Goal: Task Accomplishment & Management: Manage account settings

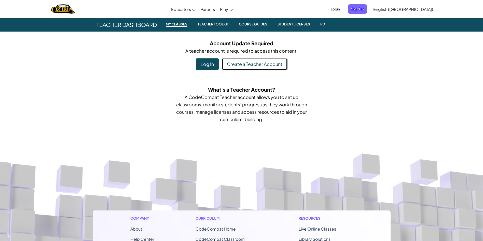
click at [276, 67] on link "Create a Teacher Account" at bounding box center [255, 64] width 66 height 12
click at [310, 66] on div "Account Update Required A teacher account is required to access this content. L…" at bounding box center [242, 54] width 298 height 31
click at [212, 61] on div "Log In" at bounding box center [207, 64] width 23 height 12
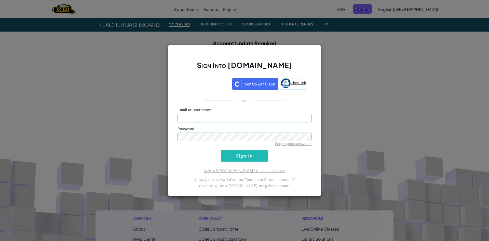
click at [299, 87] on link "ClassLink" at bounding box center [294, 84] width 26 height 12
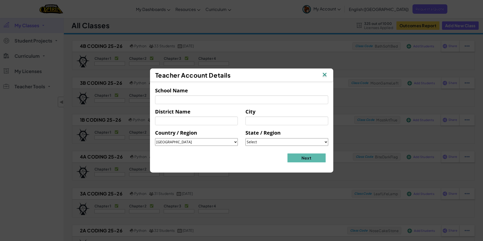
select select "[GEOGRAPHIC_DATA]"
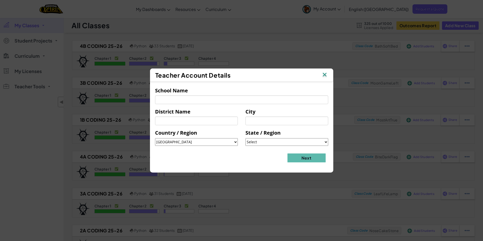
click at [329, 75] on div "Teacher Account Details" at bounding box center [241, 75] width 183 height 13
click at [324, 75] on img at bounding box center [324, 75] width 7 height 8
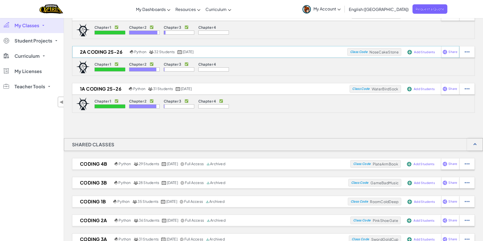
scroll to position [153, 0]
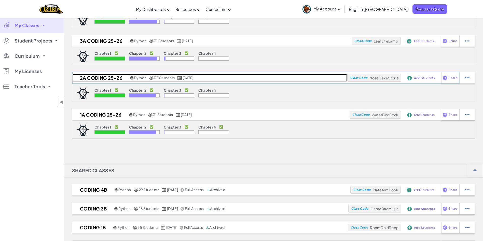
click at [98, 76] on h2 "2A Coding 25-26" at bounding box center [100, 78] width 56 height 8
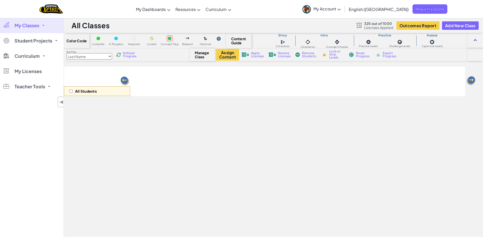
select select "5d8a57abe8919b28d5113af1"
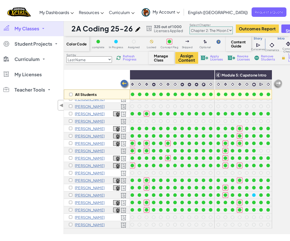
scroll to position [32, 700]
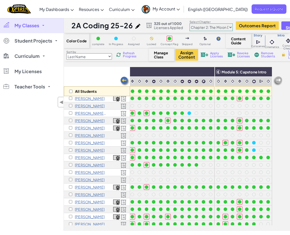
click at [35, 22] on link "My Classes" at bounding box center [32, 25] width 64 height 15
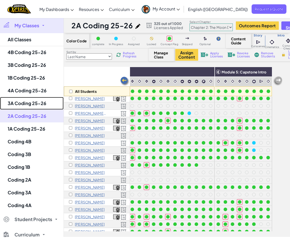
click at [37, 103] on link "3A Coding 25-26" at bounding box center [32, 103] width 64 height 13
select select "5d8a57abe8919b28d5113af1"
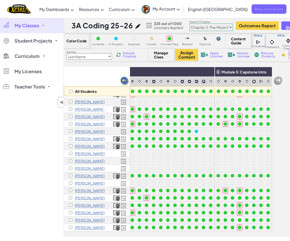
click at [38, 27] on span "My Classes" at bounding box center [27, 25] width 25 height 5
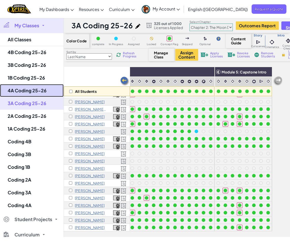
click at [39, 89] on link "4A Coding 25-26" at bounding box center [32, 90] width 64 height 13
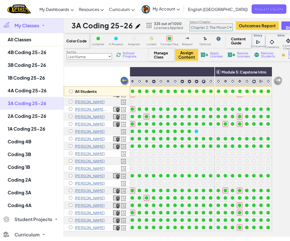
select select "5d8a57abe8919b28d5113af1"
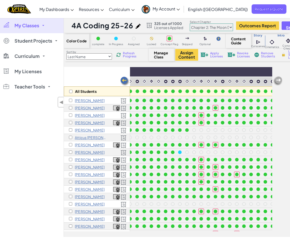
scroll to position [0, 700]
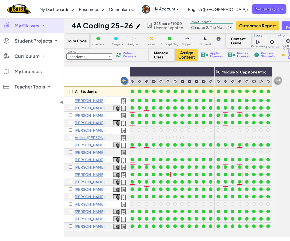
click at [130, 57] on span "Refresh Progress" at bounding box center [131, 55] width 16 height 6
click at [132, 50] on div "Sort by Last Name first Name Progress (High to Low) Progress (Low to Hight) Ref…" at bounding box center [106, 55] width 85 height 10
click at [130, 52] on span "Refresh Progress" at bounding box center [131, 55] width 16 height 6
click at [131, 52] on span "Refresh Progress" at bounding box center [131, 55] width 16 height 6
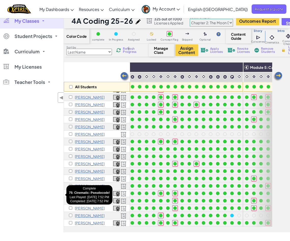
scroll to position [71, 700]
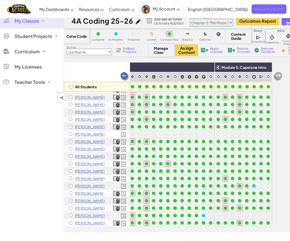
click at [29, 21] on span "My Classes" at bounding box center [27, 21] width 25 height 5
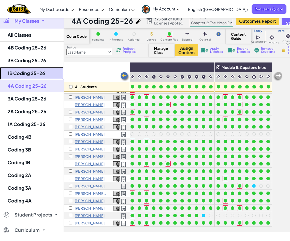
click at [25, 70] on link "1B Coding 25-26" at bounding box center [32, 73] width 64 height 13
select select "5d8a57abe8919b28d5113af1"
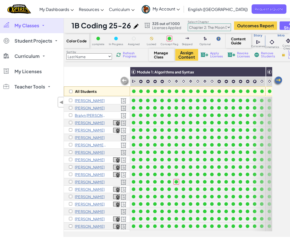
click at [132, 60] on div "Sort by Last Name first Name Progress (High to Low) Progress (Low to Hight) Ref…" at bounding box center [217, 54] width 306 height 13
click at [132, 57] on span "Refresh Progress" at bounding box center [131, 55] width 16 height 6
click at [132, 55] on span "Refresh Progress" at bounding box center [131, 55] width 16 height 6
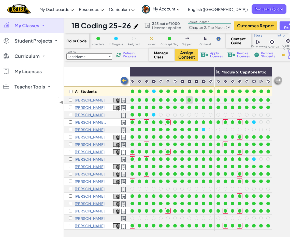
scroll to position [0, 700]
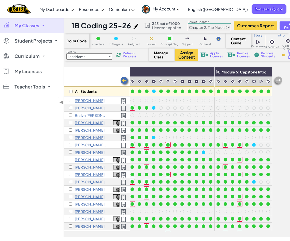
click at [36, 26] on span "My Classes" at bounding box center [27, 25] width 25 height 5
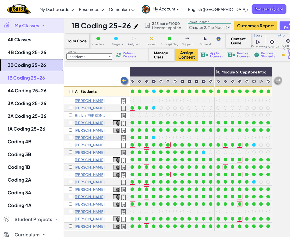
click at [38, 62] on link "3B Coding 25-26" at bounding box center [32, 65] width 64 height 13
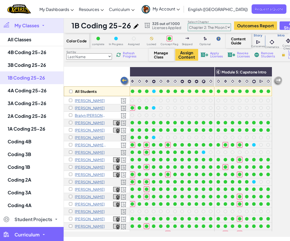
select select "5d8a57abe8919b28d5113af1"
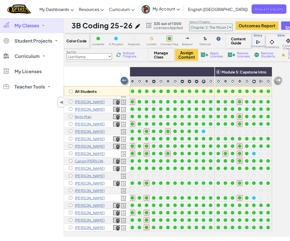
click at [34, 29] on link "My Classes" at bounding box center [32, 25] width 64 height 15
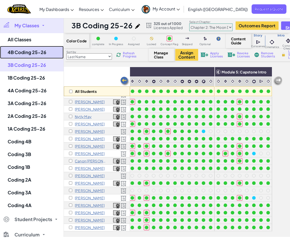
click at [23, 51] on link "4B Coding 25-26" at bounding box center [32, 52] width 64 height 13
select select "5d8a57abe8919b28d5113af1"
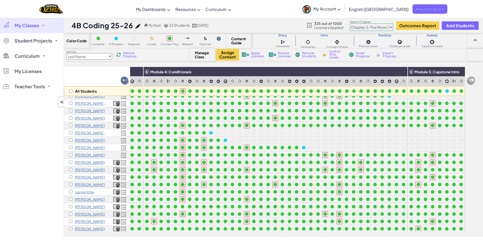
scroll to position [0, 508]
